Goal: Find specific page/section: Find specific page/section

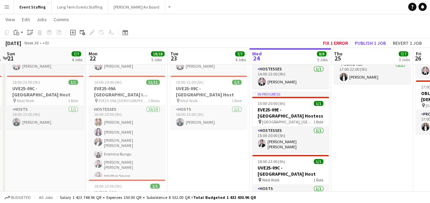
scroll to position [209, 0]
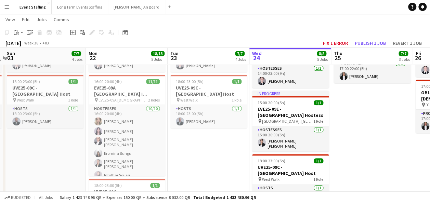
click at [114, 125] on app-card-role "Hostesses [DATE] 16:00-20:00 (4h) [PERSON_NAME] Khaoula [PERSON_NAME] [PERSON_N…" at bounding box center [127, 163] width 77 height 117
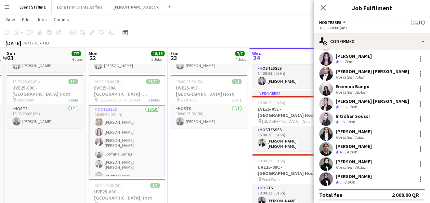
scroll to position [35, 0]
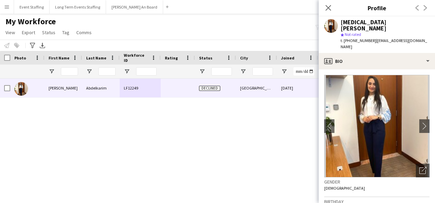
scroll to position [440, 0]
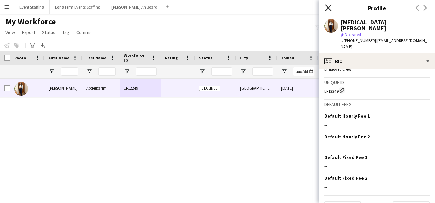
click at [328, 11] on icon "Close pop-in" at bounding box center [328, 7] width 6 height 6
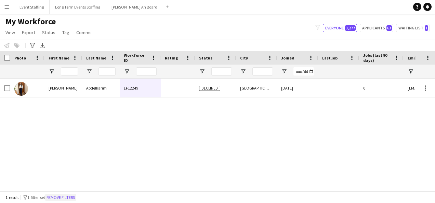
click at [59, 198] on button "Remove filters" at bounding box center [60, 198] width 31 height 8
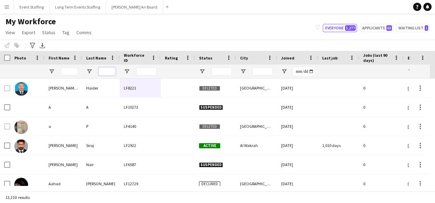
click at [104, 72] on input "Last Name Filter Input" at bounding box center [106, 71] width 17 height 8
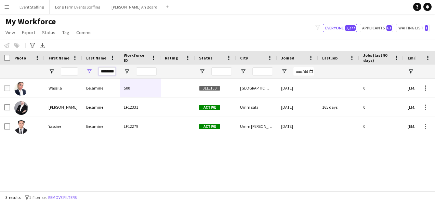
type input "********"
click at [205, 71] on div at bounding box center [215, 72] width 41 height 14
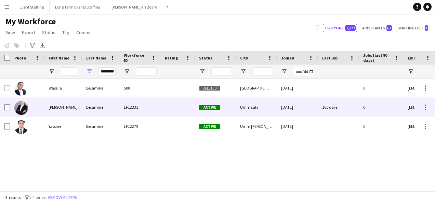
click at [146, 108] on div "LF12331" at bounding box center [140, 107] width 41 height 19
